Goal: Information Seeking & Learning: Learn about a topic

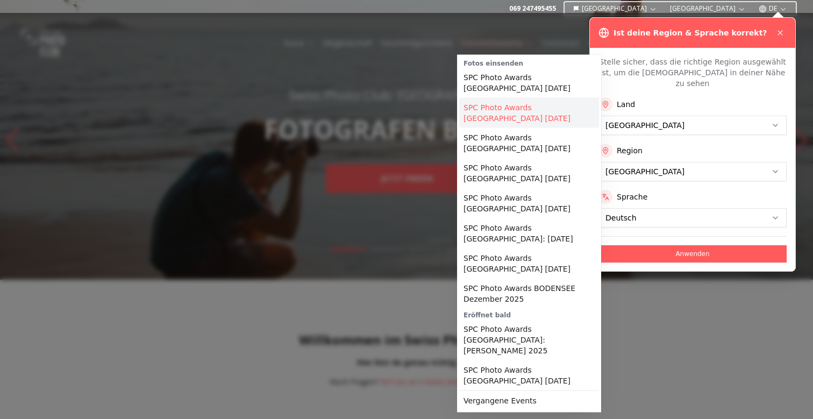
click at [502, 115] on link "SPC Photo Awards [GEOGRAPHIC_DATA] [DATE]" at bounding box center [529, 113] width 140 height 30
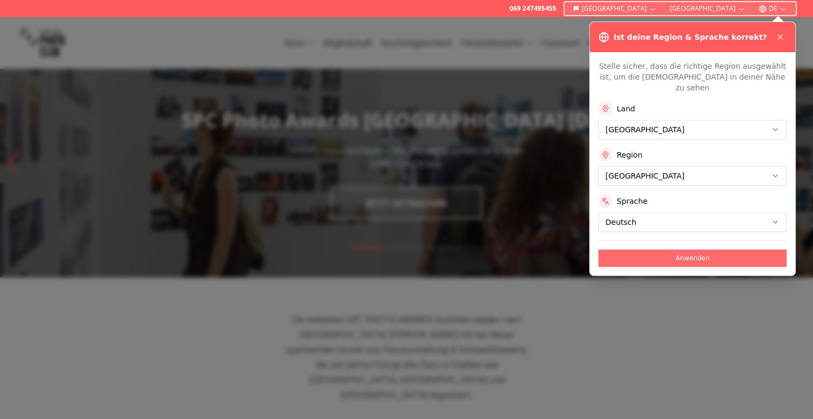
click at [630, 250] on button "Anwenden" at bounding box center [692, 257] width 188 height 17
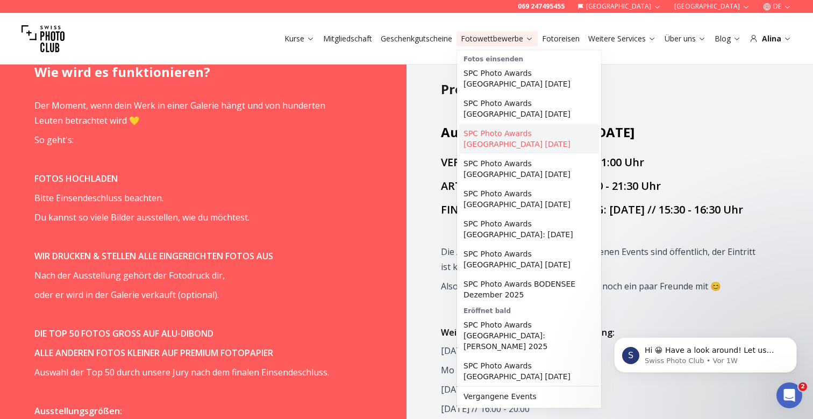
click at [518, 146] on link "SPC Photo Awards [GEOGRAPHIC_DATA] [DATE]" at bounding box center [529, 139] width 140 height 30
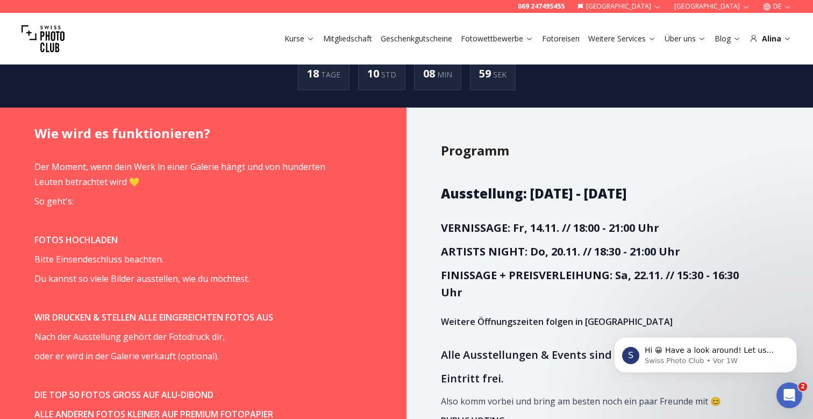
scroll to position [655, 0]
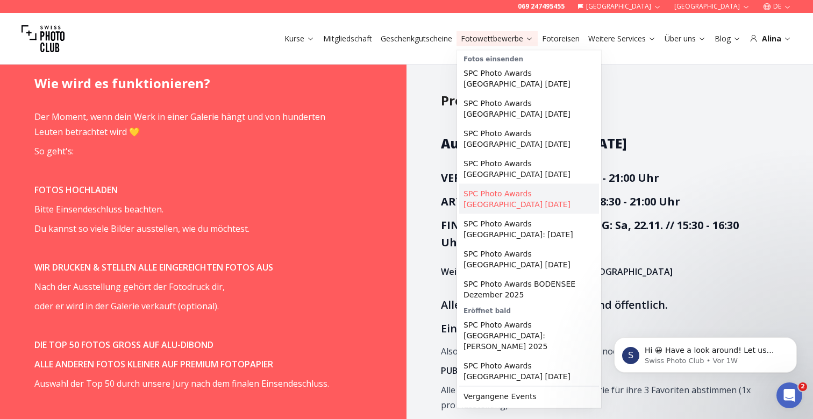
click at [517, 201] on link "SPC Photo Awards [GEOGRAPHIC_DATA] [DATE]" at bounding box center [529, 199] width 140 height 30
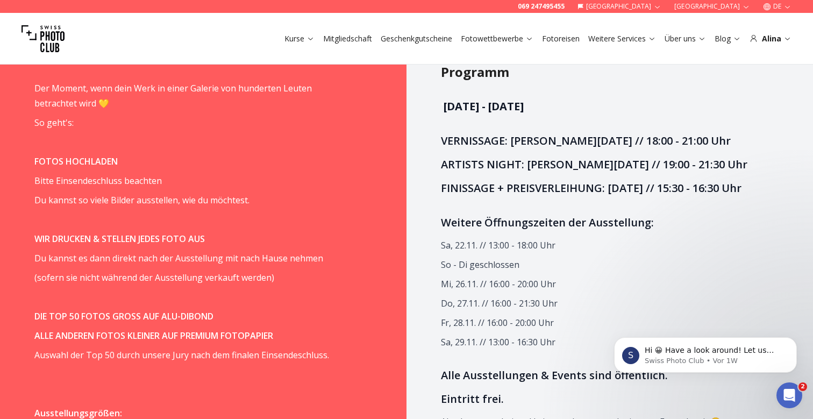
scroll to position [777, 0]
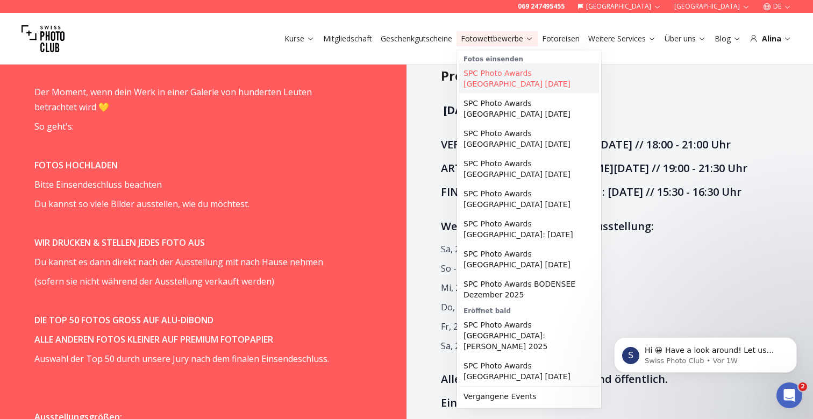
click at [493, 65] on link "SPC Photo Awards [GEOGRAPHIC_DATA] [DATE]" at bounding box center [529, 78] width 140 height 30
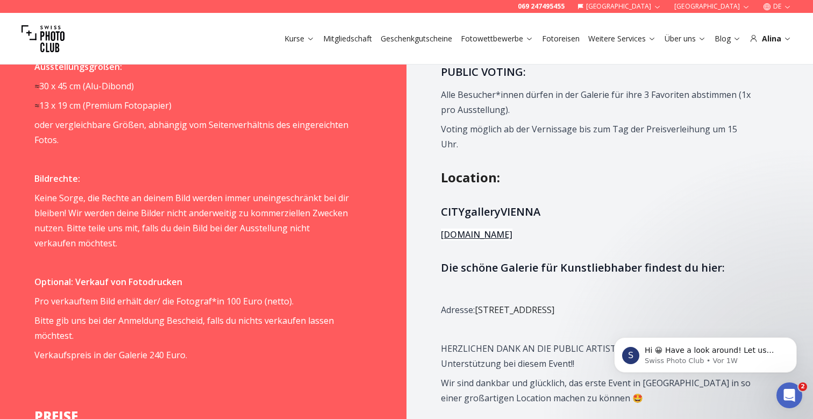
scroll to position [1119, 0]
